Goal: Information Seeking & Learning: Learn about a topic

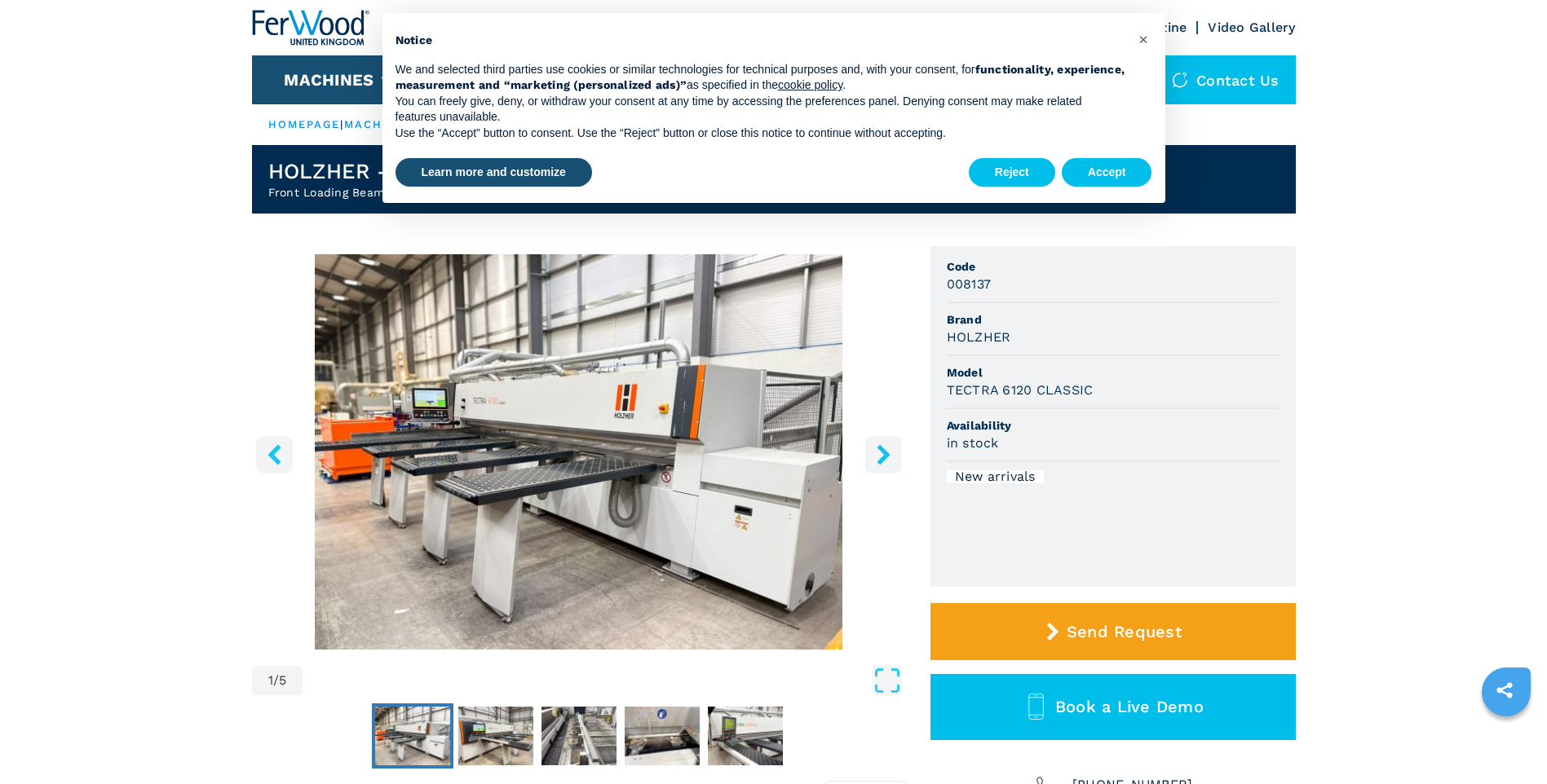
click at [867, 463] on button "right-button" at bounding box center [883, 454] width 37 height 37
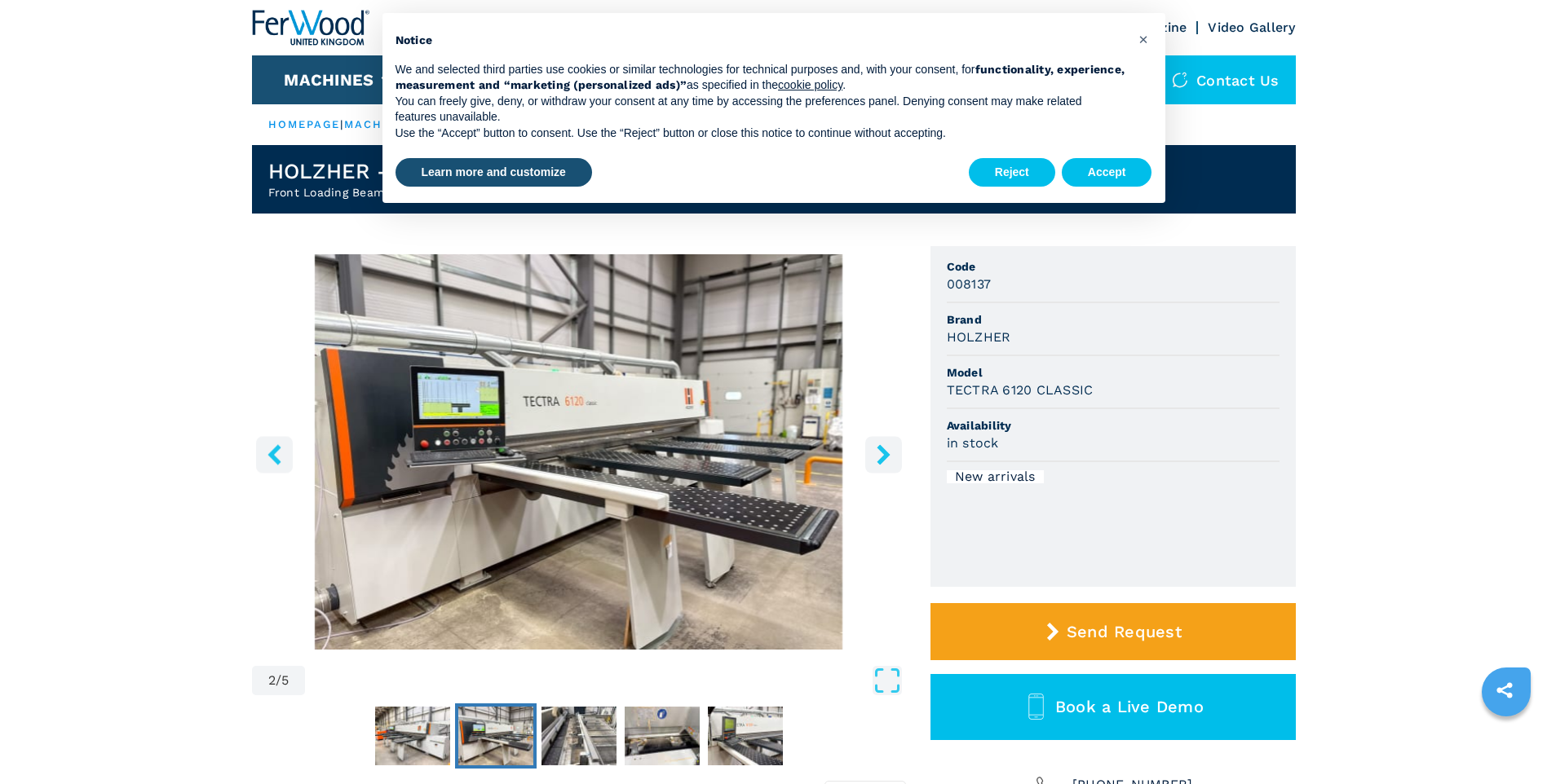
click at [880, 453] on icon "right-button" at bounding box center [883, 454] width 21 height 21
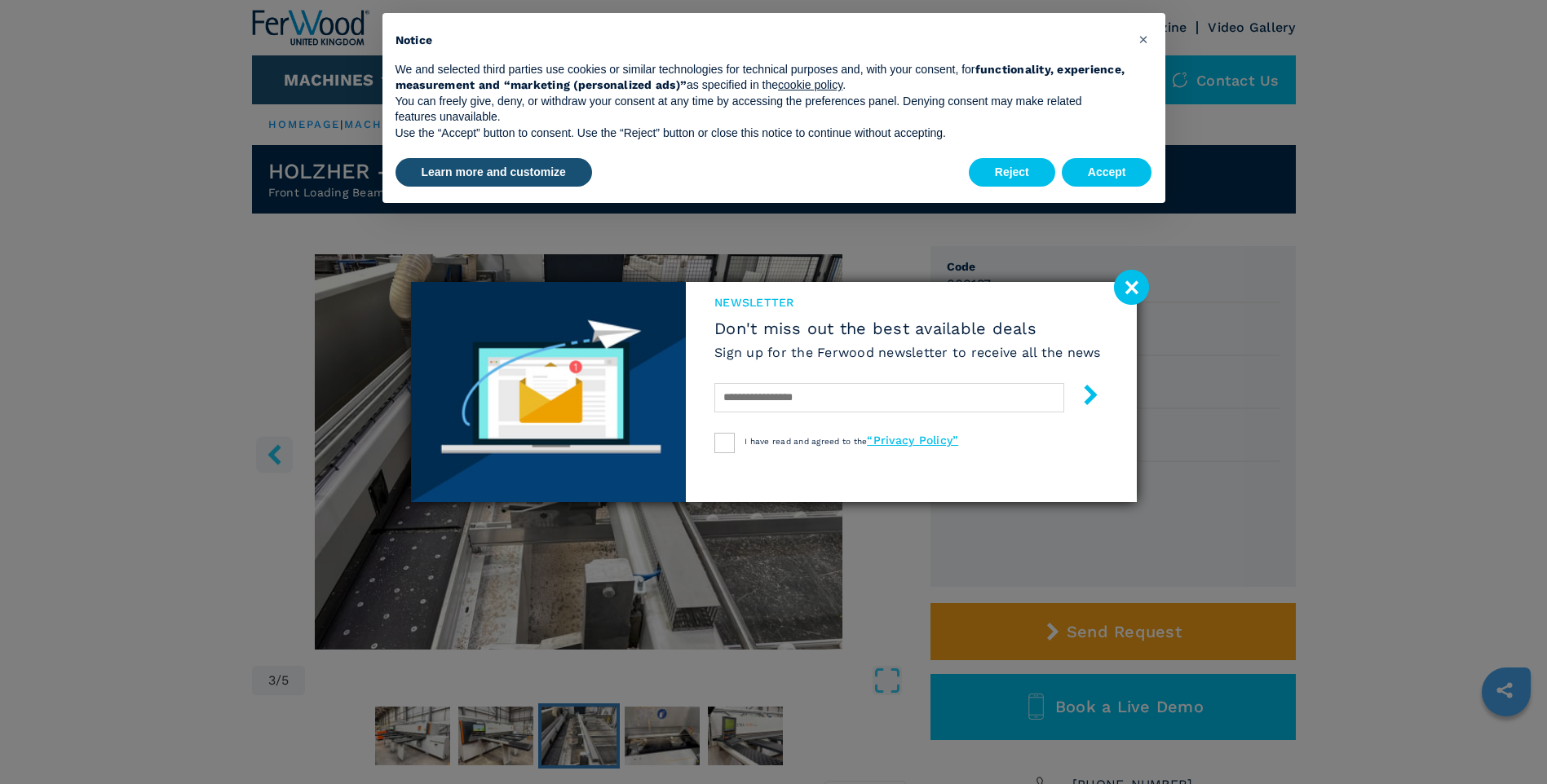
click at [1131, 290] on image at bounding box center [1132, 287] width 35 height 35
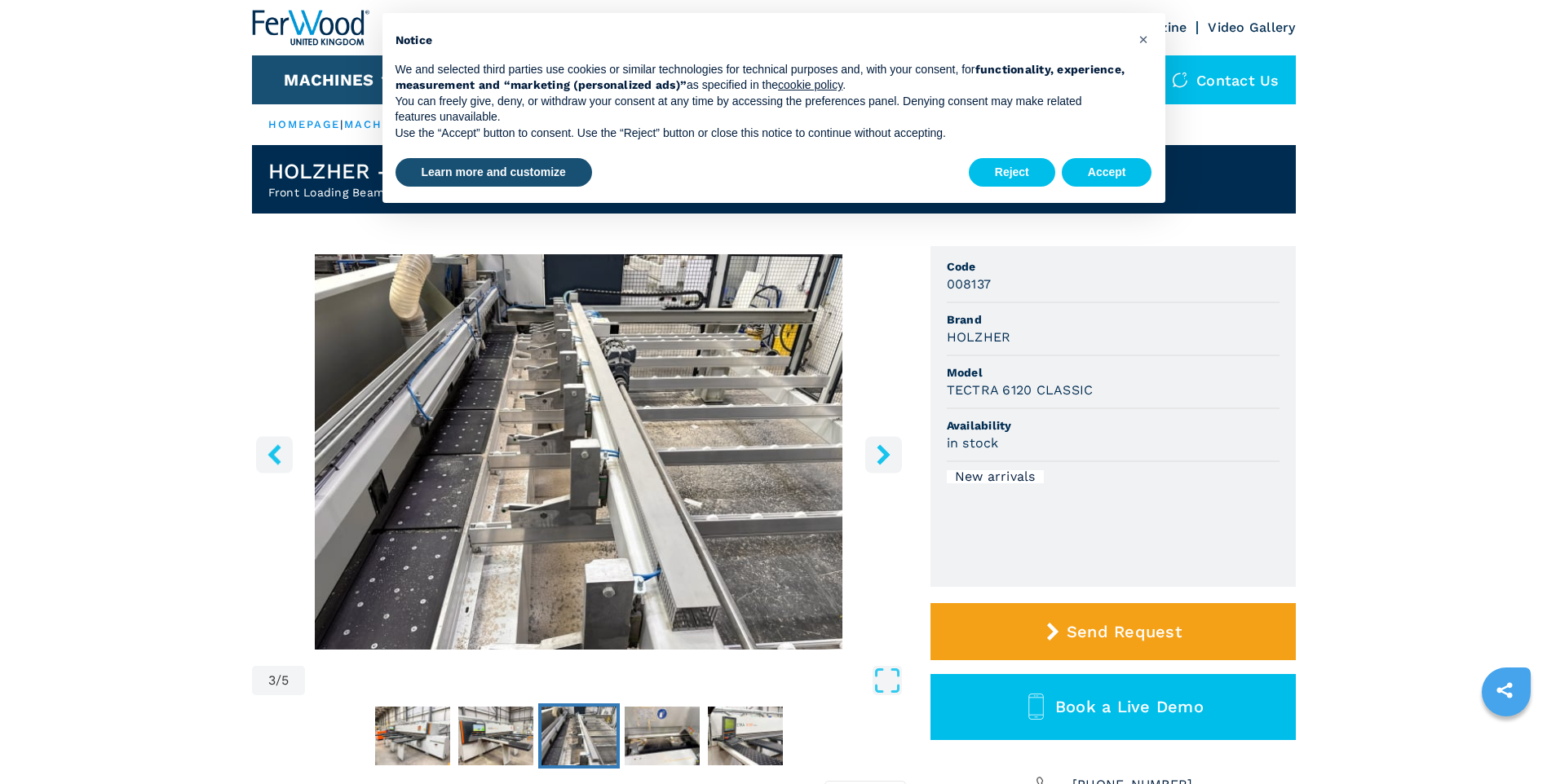
click at [871, 462] on button "right-button" at bounding box center [883, 454] width 37 height 37
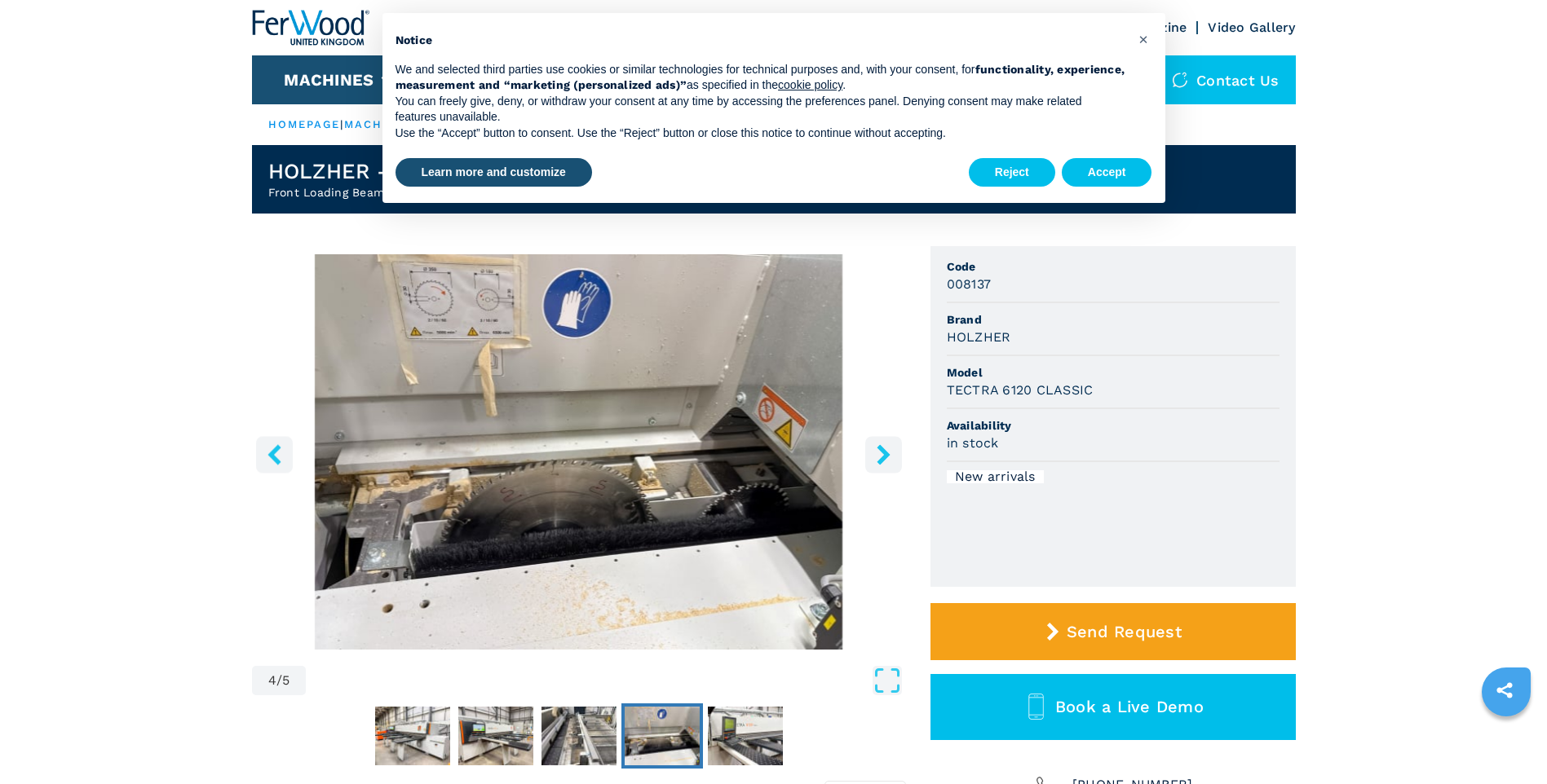
click at [871, 462] on button "right-button" at bounding box center [883, 454] width 37 height 37
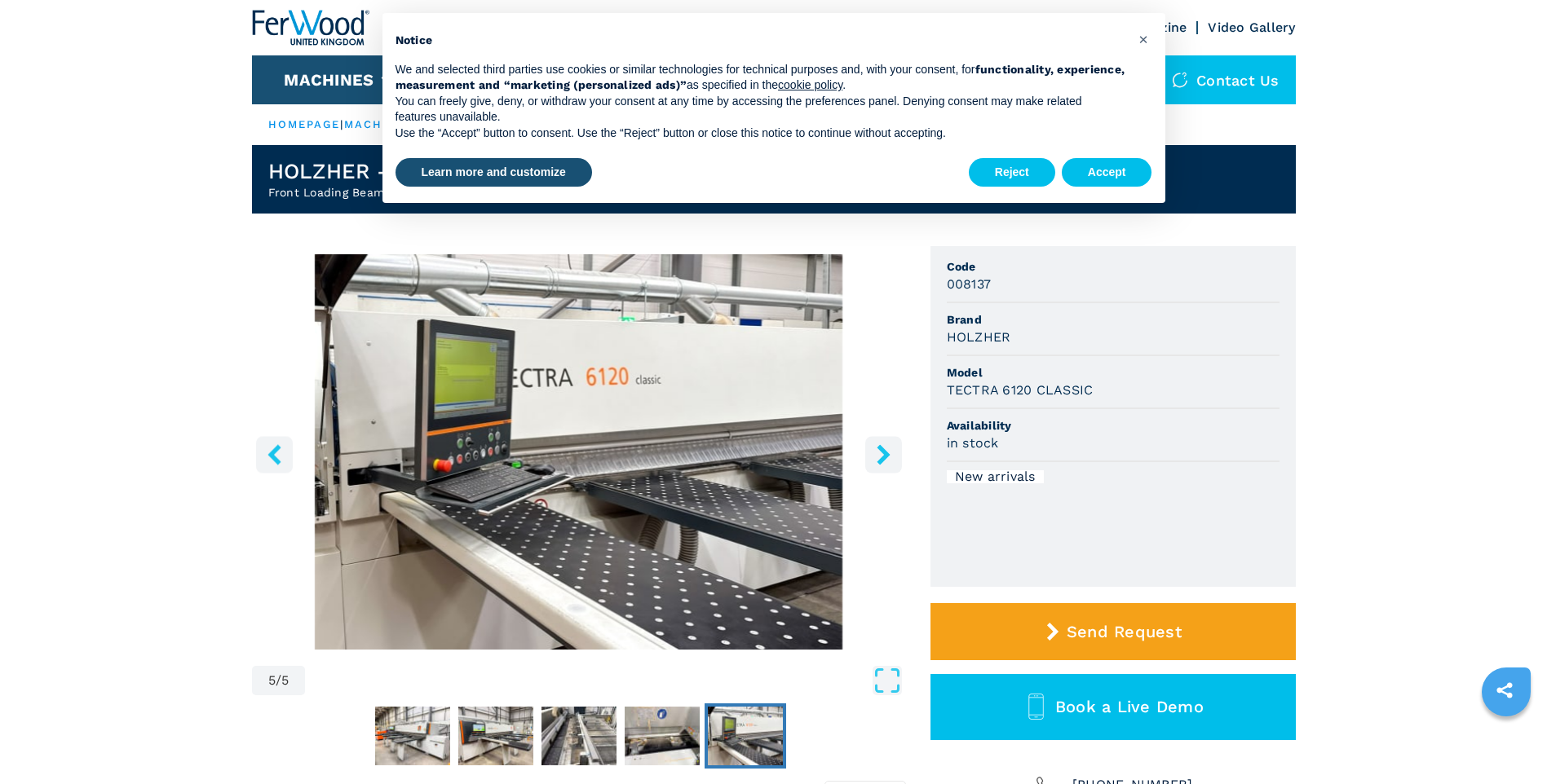
click at [871, 462] on button "right-button" at bounding box center [883, 454] width 37 height 37
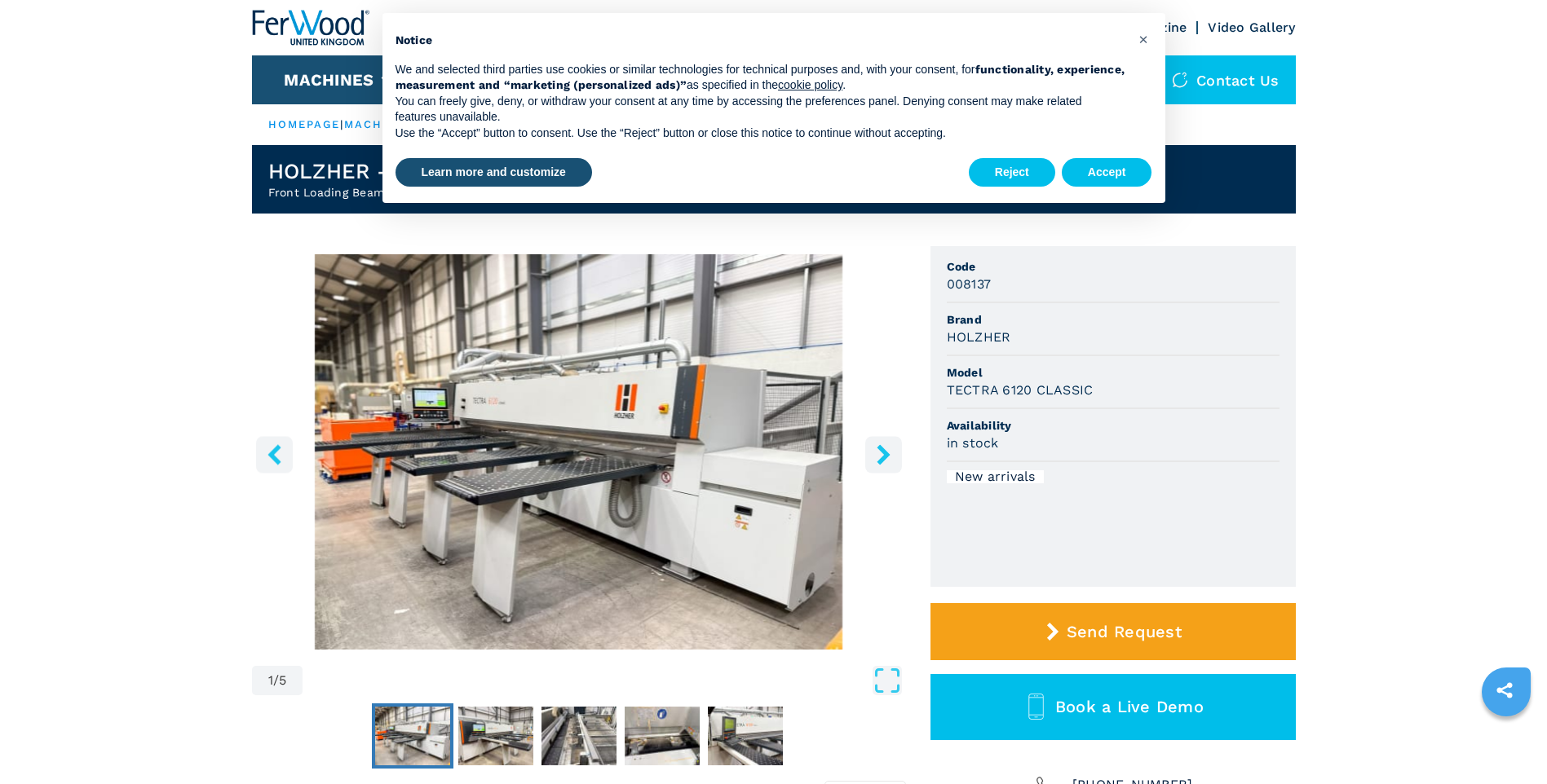
click at [871, 462] on button "right-button" at bounding box center [883, 454] width 37 height 37
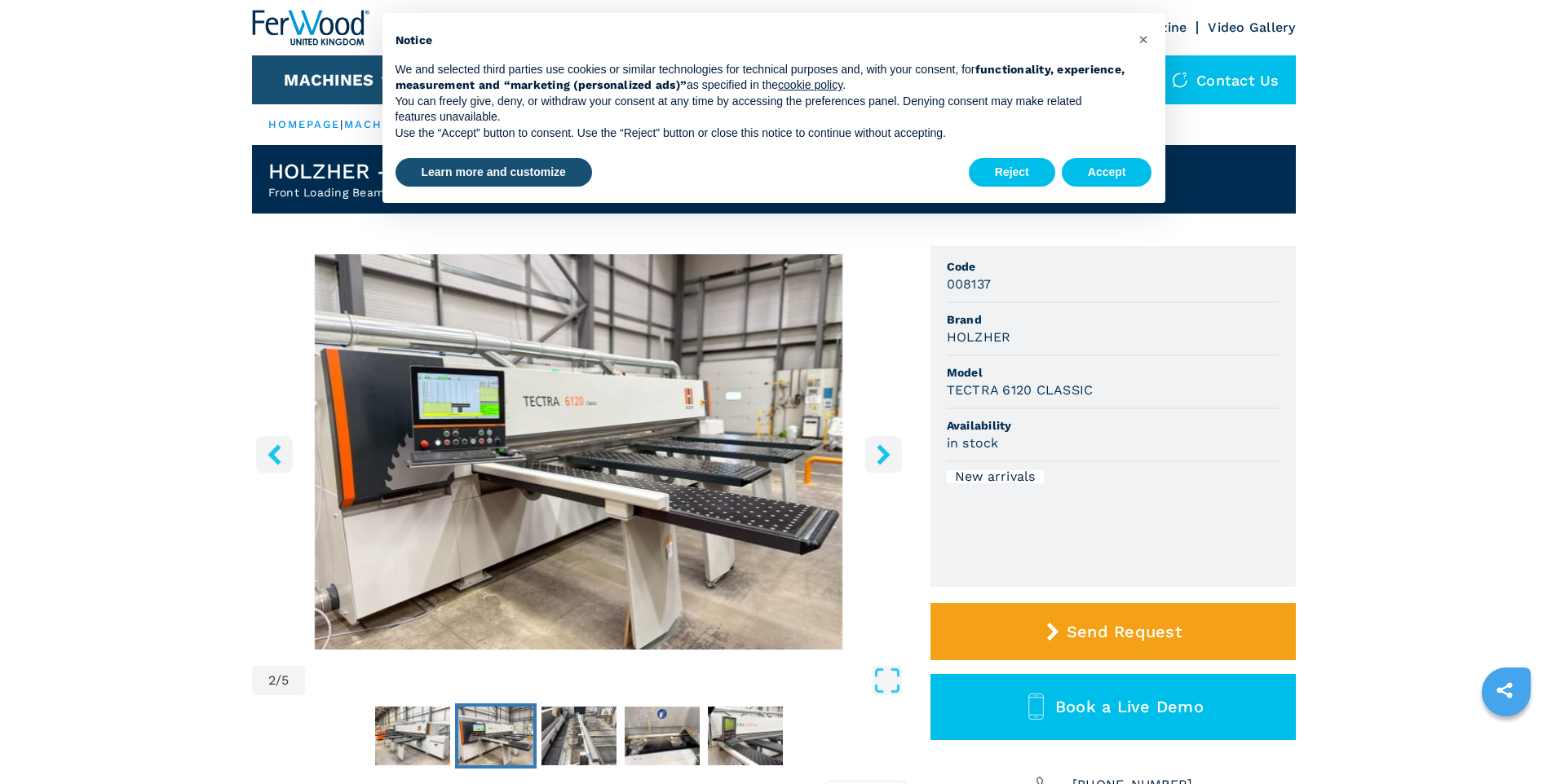
click at [871, 462] on button "right-button" at bounding box center [883, 454] width 37 height 37
click at [874, 459] on icon "right-button" at bounding box center [883, 454] width 21 height 21
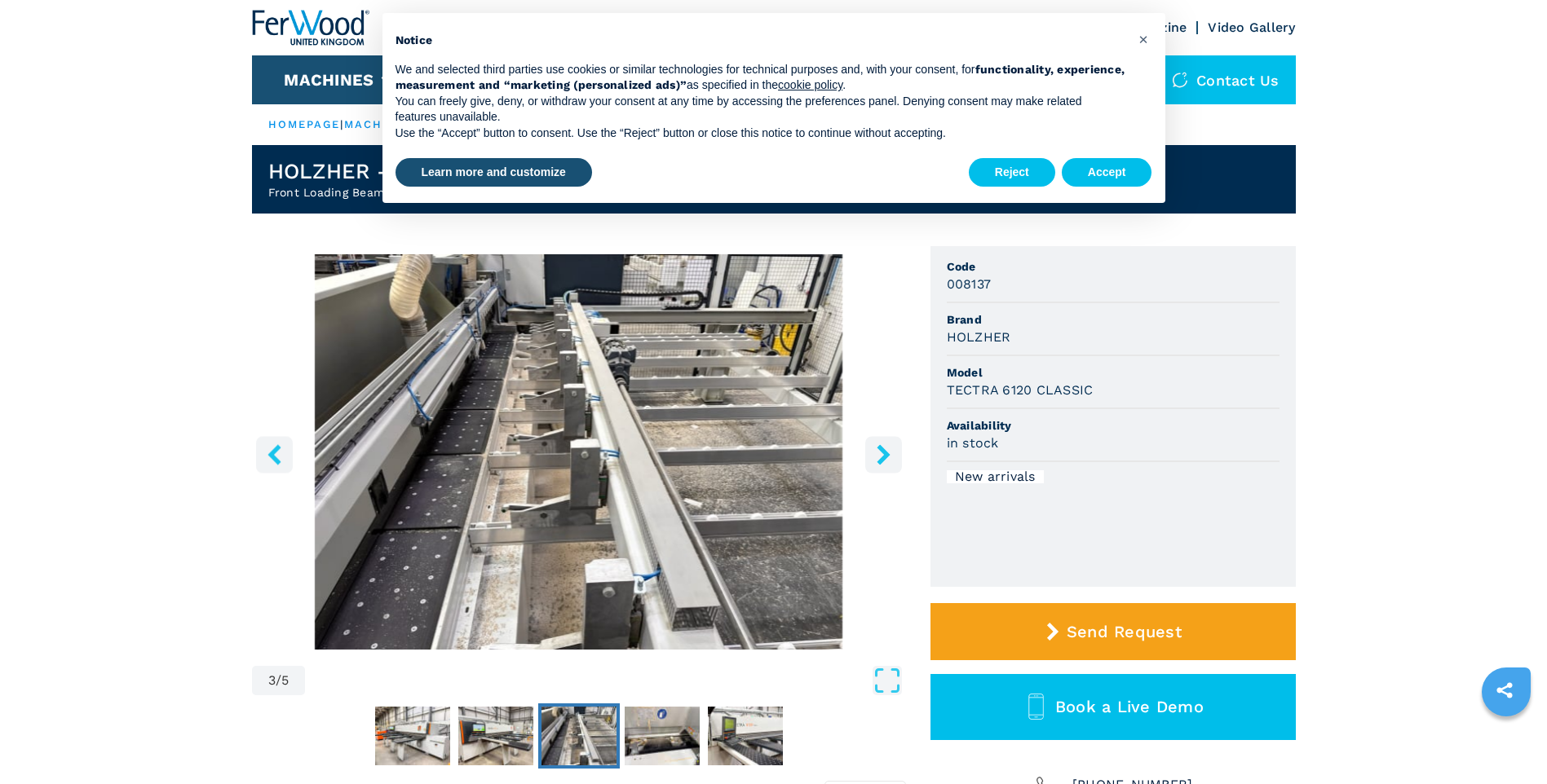
click at [882, 459] on icon "right-button" at bounding box center [883, 454] width 13 height 21
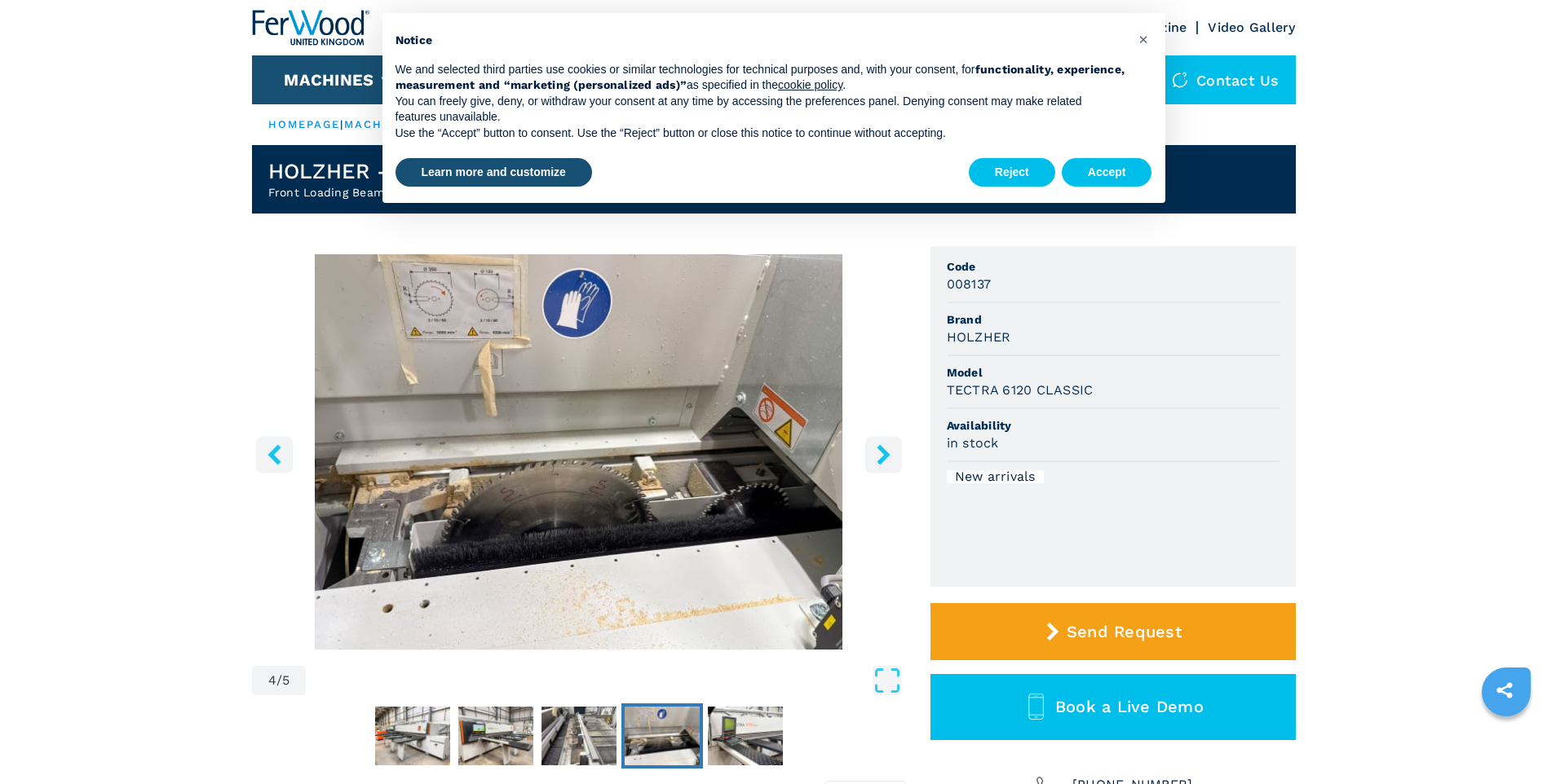
click at [882, 459] on icon "right-button" at bounding box center [883, 454] width 13 height 21
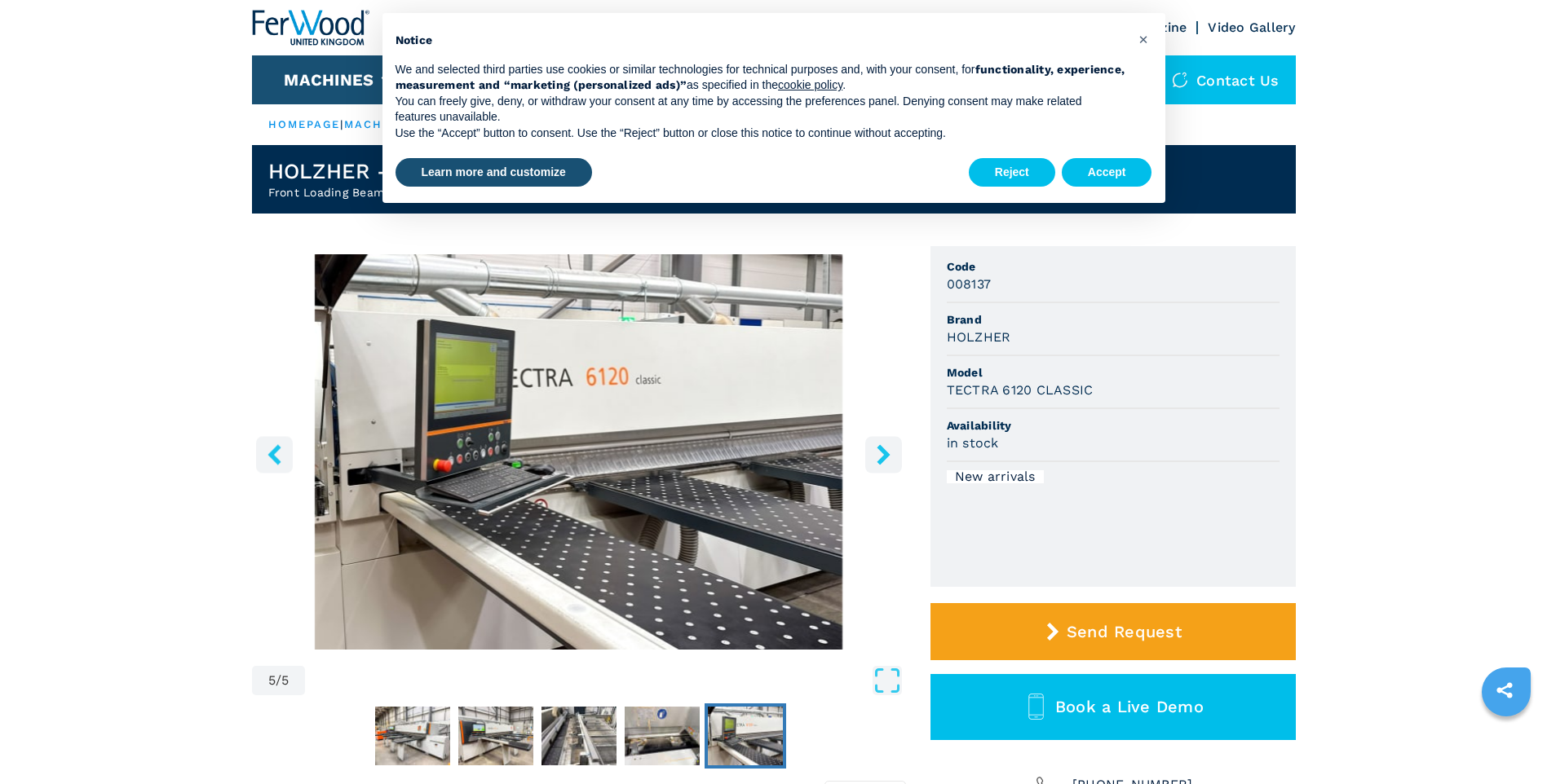
click at [882, 459] on icon "right-button" at bounding box center [883, 454] width 13 height 21
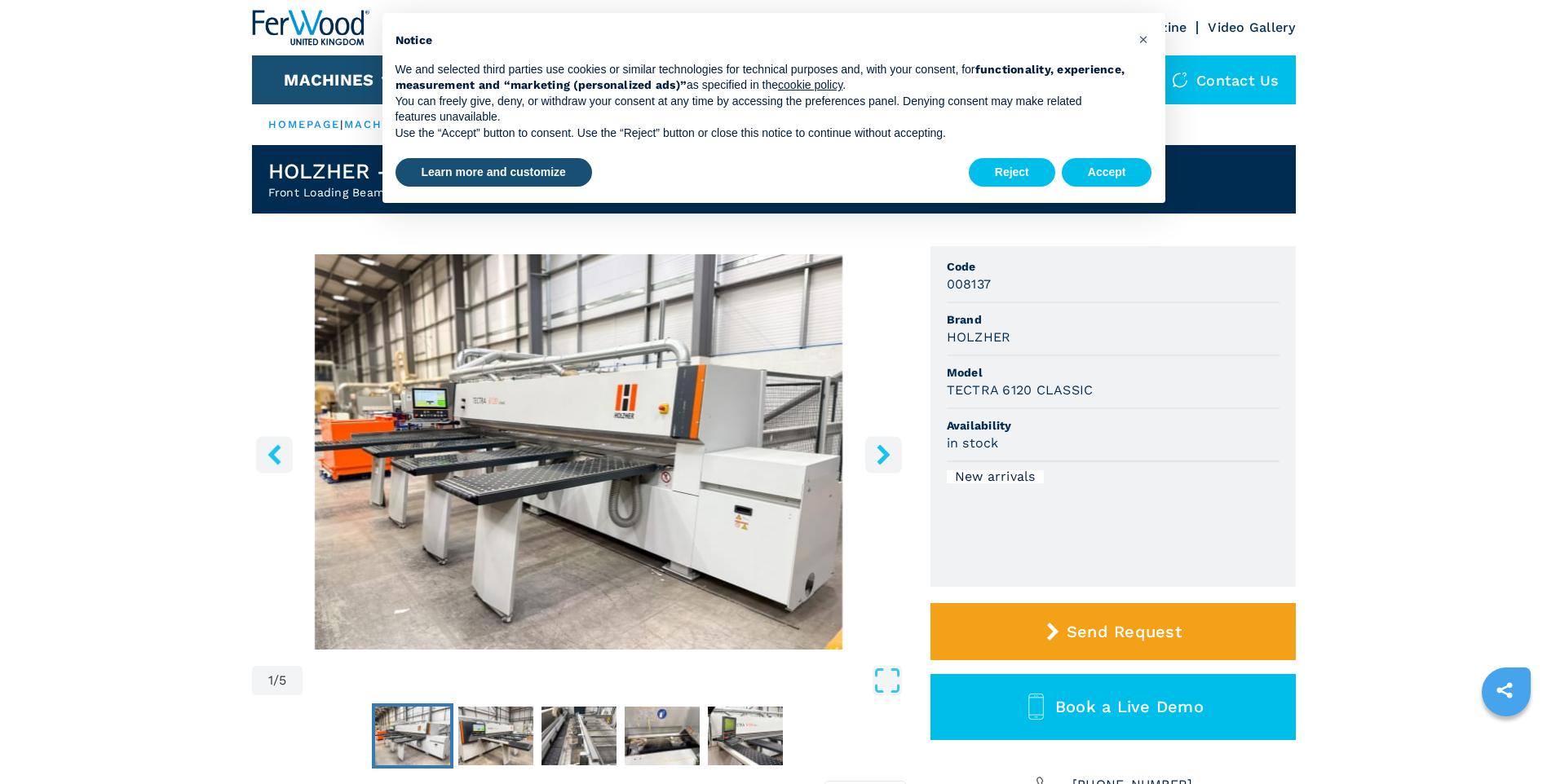
click at [882, 459] on icon "right-button" at bounding box center [883, 454] width 13 height 21
